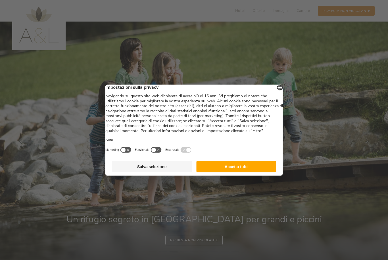
click at [260, 172] on button "Accetta tutti" at bounding box center [236, 166] width 80 height 11
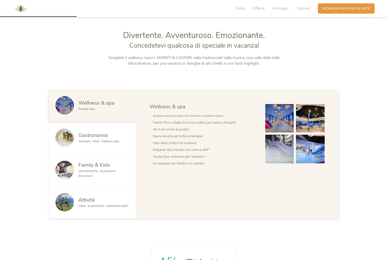
scroll to position [273, 0]
click at [283, 133] on img at bounding box center [279, 118] width 29 height 29
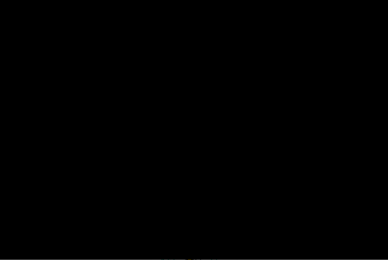
scroll to position [273, 0]
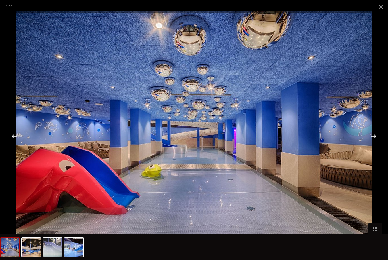
click at [372, 145] on div at bounding box center [374, 136] width 18 height 18
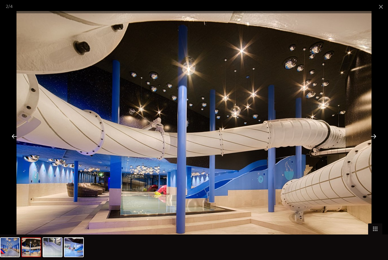
click at [370, 144] on div at bounding box center [374, 136] width 18 height 18
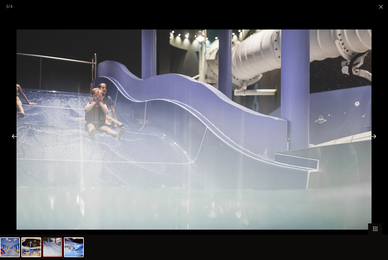
click at [369, 145] on div at bounding box center [374, 136] width 18 height 18
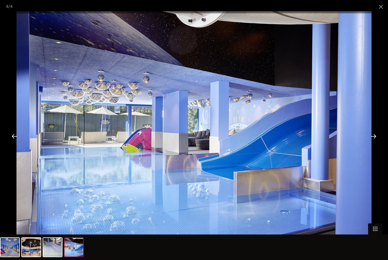
click at [371, 145] on div at bounding box center [374, 136] width 18 height 18
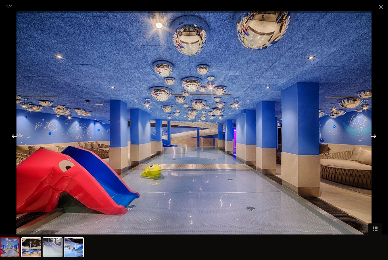
click at [372, 145] on div at bounding box center [374, 136] width 18 height 18
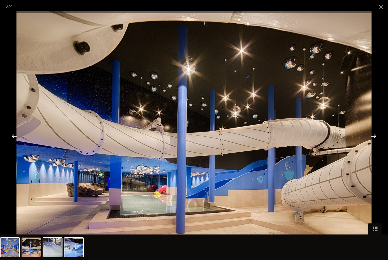
click at [380, 10] on span at bounding box center [381, 6] width 14 height 13
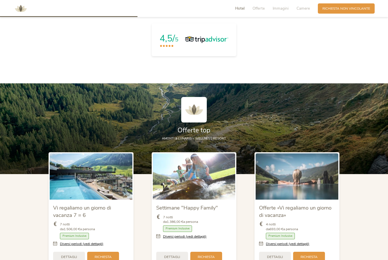
scroll to position [496, 0]
click at [345, 5] on div "Richiesta [PERSON_NAME] non vincolante" at bounding box center [346, 8] width 57 height 10
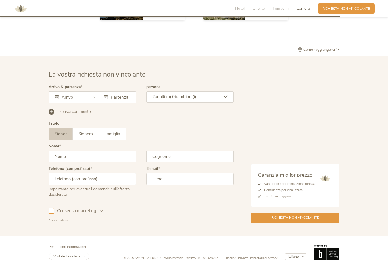
scroll to position [1400, 0]
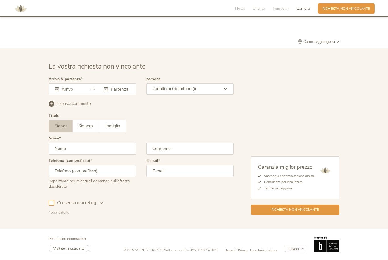
click at [78, 87] on input "text" at bounding box center [70, 90] width 21 height 6
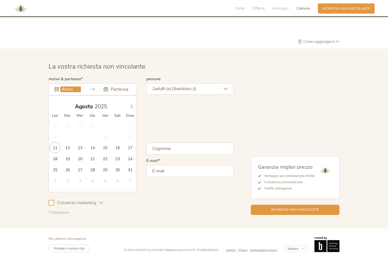
click at [132, 110] on div "[DATE]" at bounding box center [92, 106] width 87 height 11
click at [137, 106] on div "Inserisci commento Elimina commento" at bounding box center [141, 103] width 185 height 7
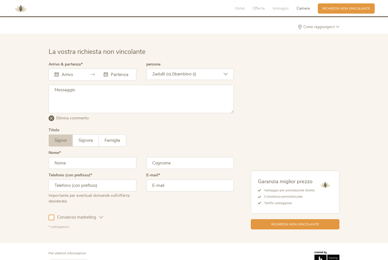
click at [135, 104] on textarea at bounding box center [141, 99] width 185 height 28
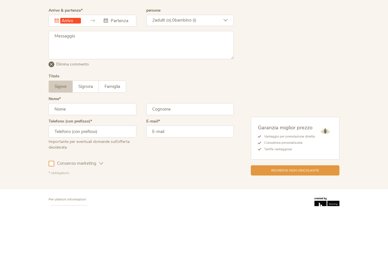
click at [76, 69] on div "Questo campo non può essere lasciato vuoto. [DATE] Lun Mar Mer Gio Ven Sab Dom …" at bounding box center [93, 75] width 88 height 12
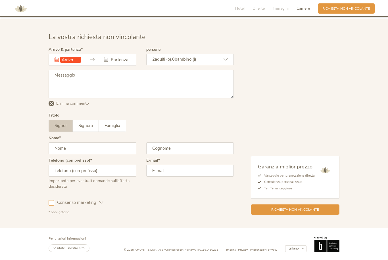
click at [60, 61] on div "Questo campo non può essere lasciato vuoto. [DATE] Lun Mar Mer Gio Ven Sab Dom …" at bounding box center [93, 60] width 88 height 12
click at [90, 61] on icon at bounding box center [92, 60] width 4 height 4
click at [58, 62] on div "Questo campo non può essere lasciato vuoto." at bounding box center [68, 60] width 26 height 6
click at [58, 60] on icon at bounding box center [57, 60] width 4 height 4
click at [220, 57] on div "2 adulti (o), 0 bambino (i)" at bounding box center [190, 59] width 88 height 11
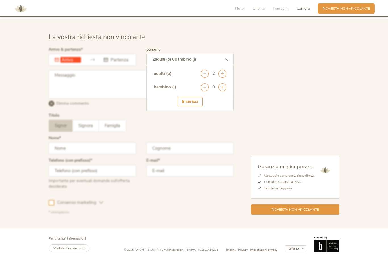
click at [222, 88] on icon at bounding box center [222, 87] width 8 height 8
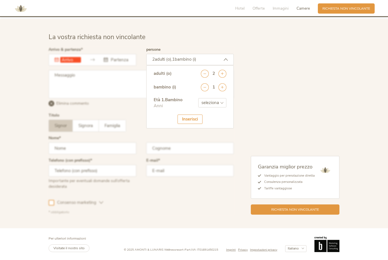
click at [223, 88] on icon at bounding box center [222, 87] width 8 height 8
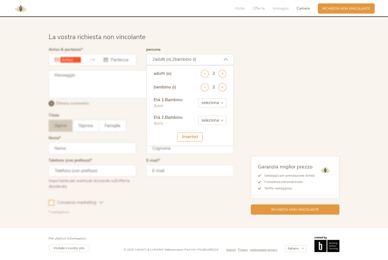
click at [219, 106] on select "seleziona 0 1 2 3 4 5 6 7 8 9 10 11 12 13 14 15 16 17" at bounding box center [212, 102] width 28 height 9
select select "4"
click at [222, 120] on select "seleziona 0 1 2 3 4 5 6 7 8 9 10 11 12 13 14 15 16 17" at bounding box center [212, 120] width 28 height 9
select select "9"
click at [189, 136] on div "Inserisci" at bounding box center [189, 136] width 25 height 9
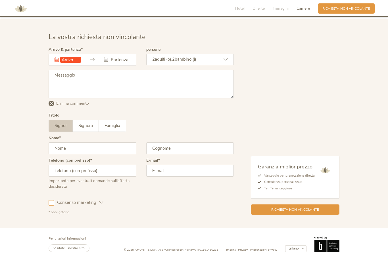
click at [60, 58] on input "text" at bounding box center [70, 60] width 21 height 6
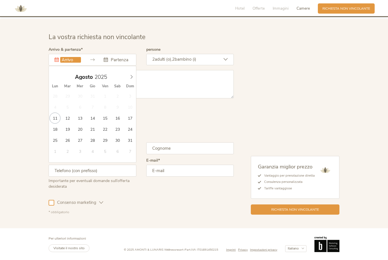
click at [134, 75] on span at bounding box center [132, 76] width 10 height 8
click at [129, 77] on icon at bounding box center [131, 77] width 4 height 4
click at [127, 77] on span at bounding box center [132, 76] width 10 height 8
click at [132, 79] on icon at bounding box center [131, 77] width 4 height 4
type input "[DATE]"
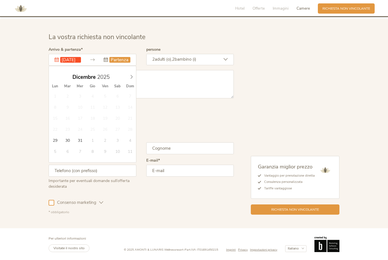
click at [112, 58] on input "text" at bounding box center [119, 60] width 21 height 6
click at [131, 78] on icon at bounding box center [131, 77] width 4 height 4
type input "2026"
type input "[DATE]"
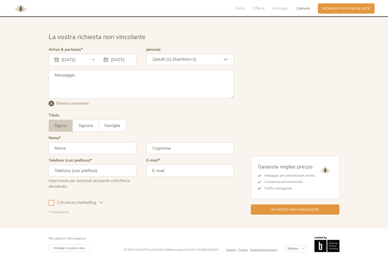
click at [66, 148] on input "text" at bounding box center [93, 149] width 88 height 12
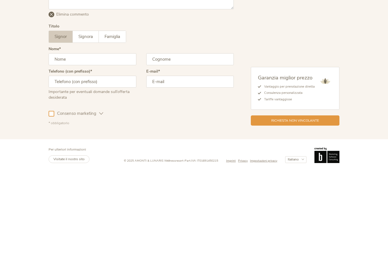
type input "[PERSON_NAME]"
type input "Rollando"
type input "3312290656"
click at [163, 165] on input "email" at bounding box center [190, 171] width 88 height 12
type input "[EMAIL_ADDRESS][DOMAIN_NAME]"
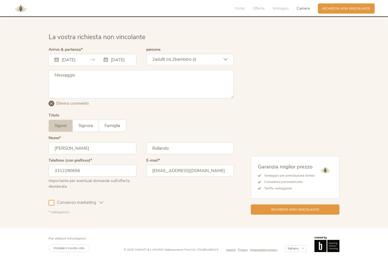
click at [313, 208] on span "Richiesta non vincolante" at bounding box center [295, 210] width 48 height 5
